Goal: Download file/media

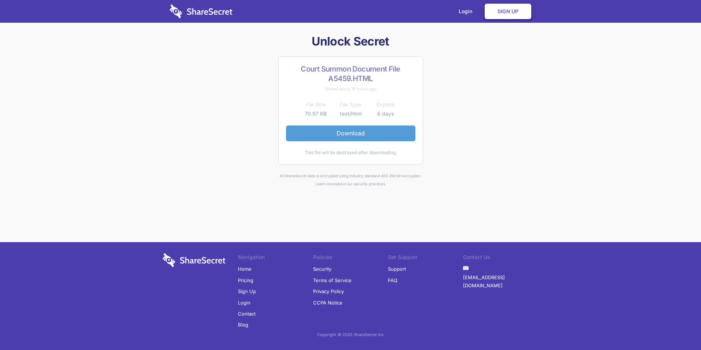
click at [351, 131] on link "Download" at bounding box center [350, 132] width 129 height 15
click at [497, 14] on link "Sign Up" at bounding box center [508, 11] width 47 height 15
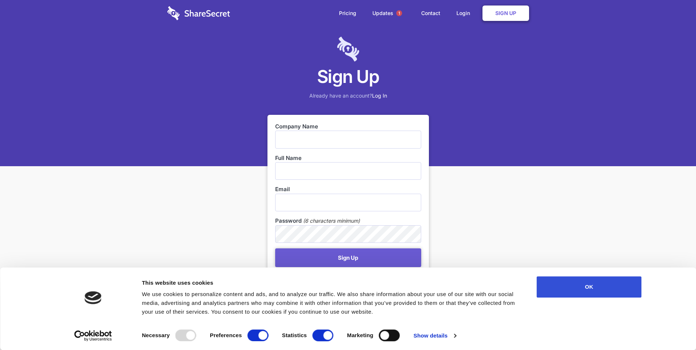
click at [608, 290] on button "OK" at bounding box center [589, 286] width 105 height 21
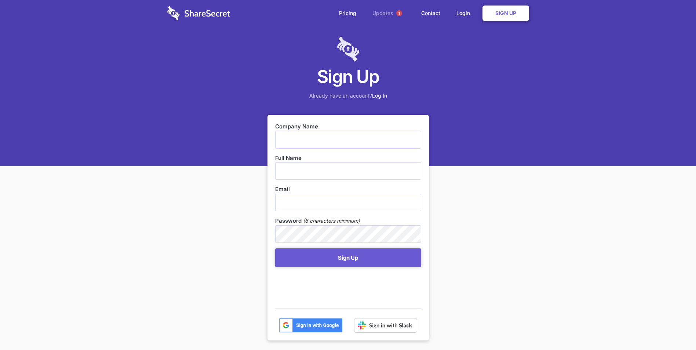
click at [381, 15] on link "Updates 1" at bounding box center [388, 13] width 47 height 26
